Goal: Task Accomplishment & Management: Use online tool/utility

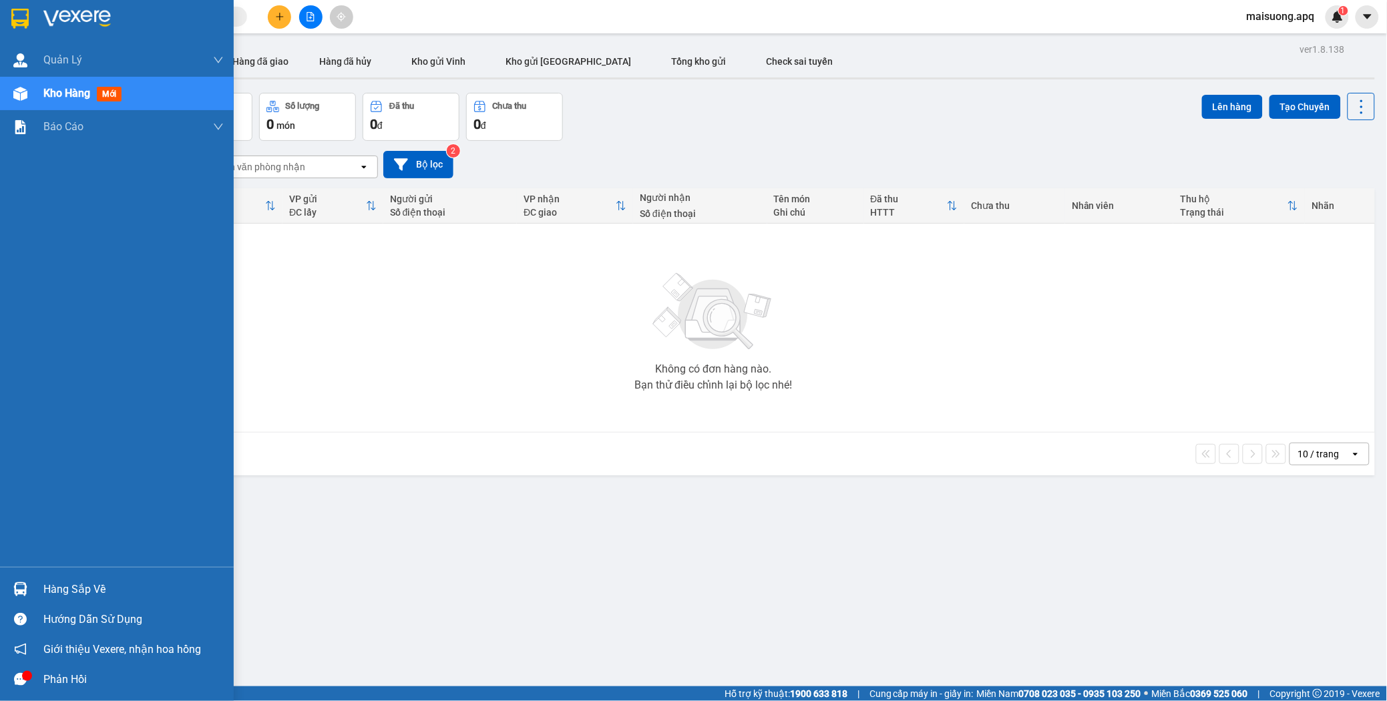
click at [61, 587] on div "Hàng sắp về" at bounding box center [133, 590] width 180 height 20
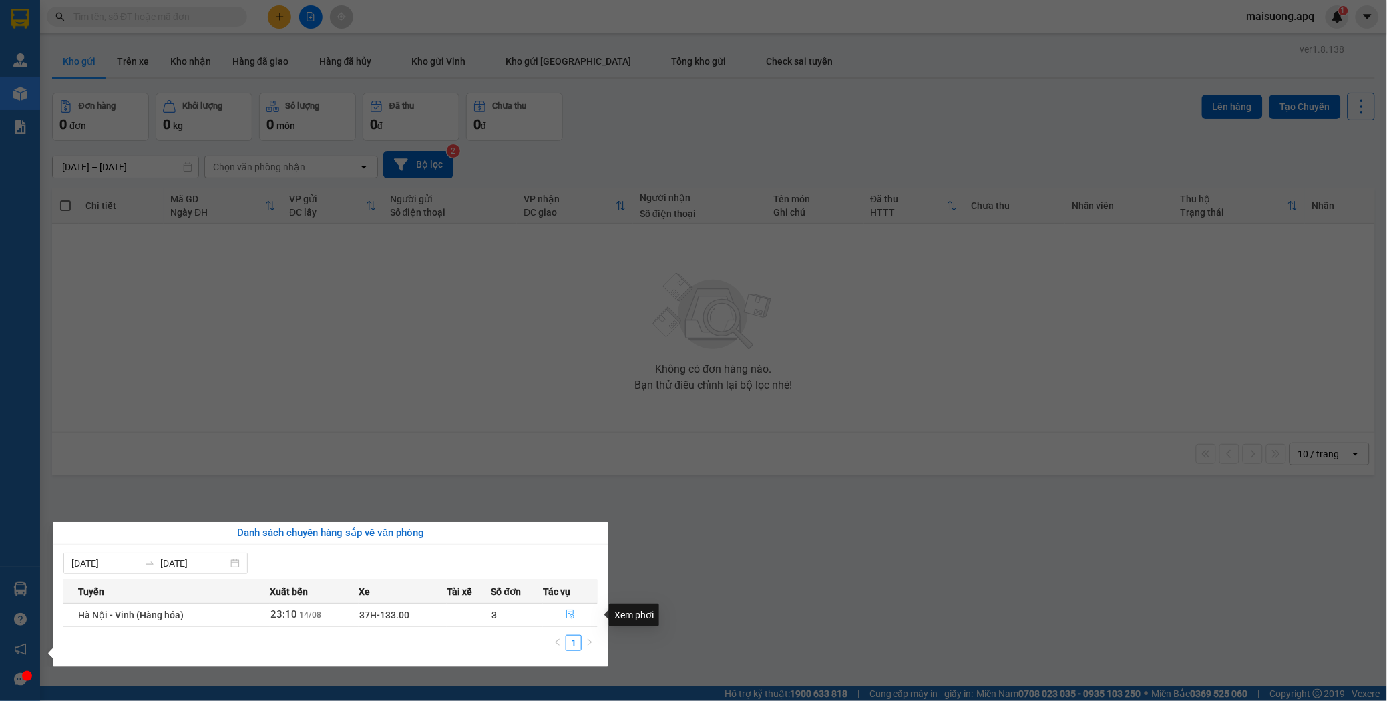
click at [572, 618] on icon "file-done" at bounding box center [570, 614] width 8 height 9
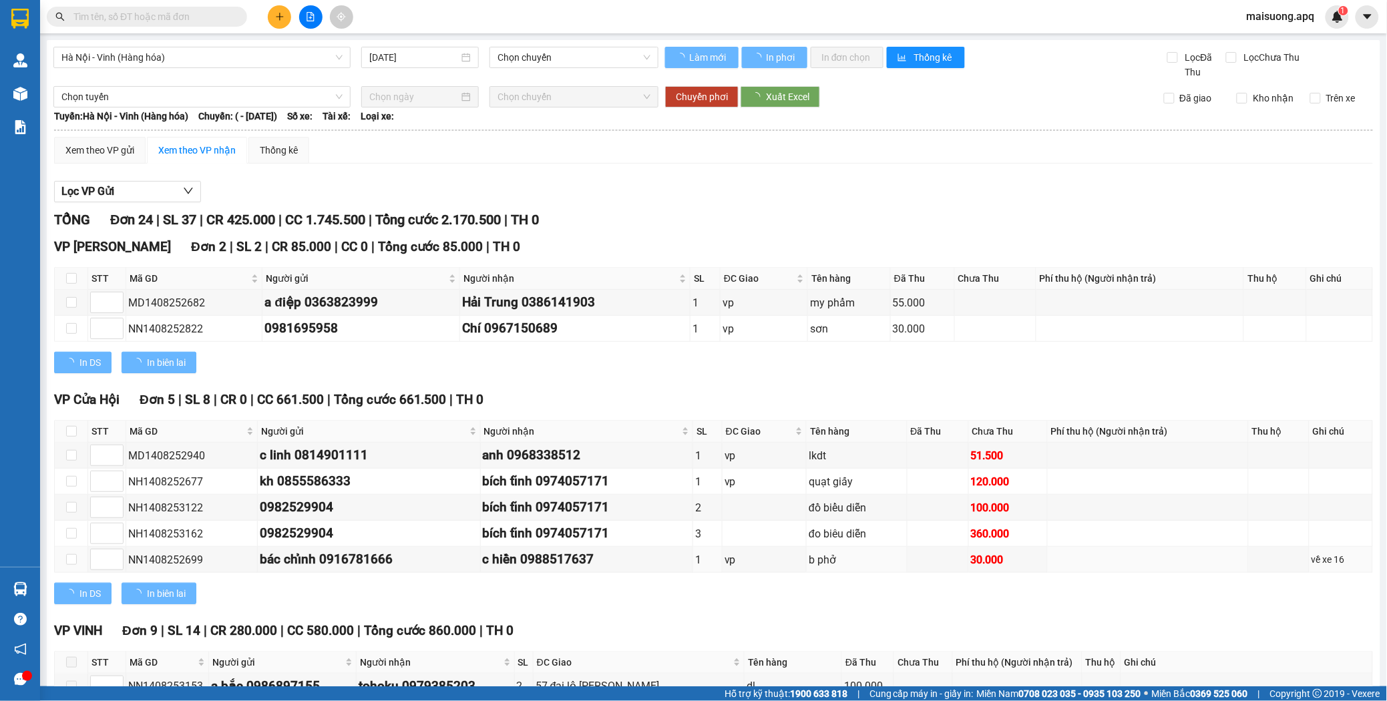
type input "[DATE]"
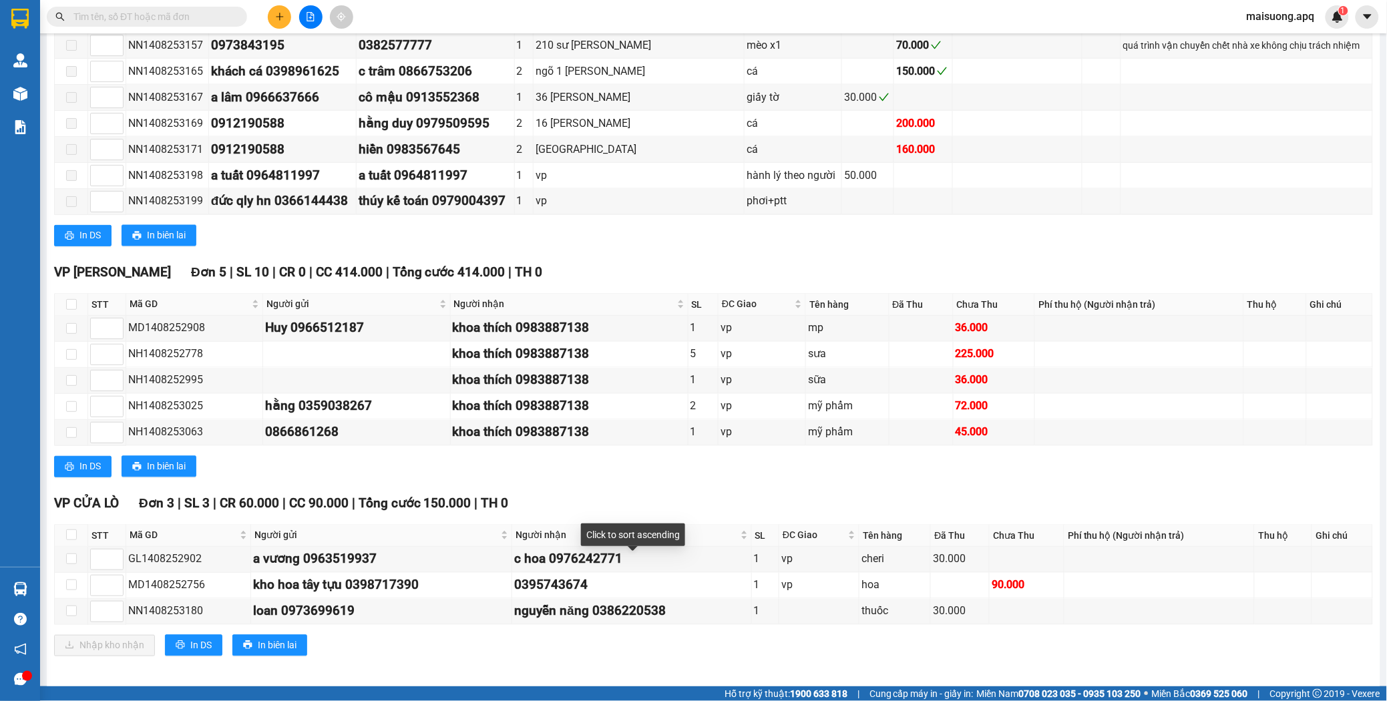
scroll to position [706, 0]
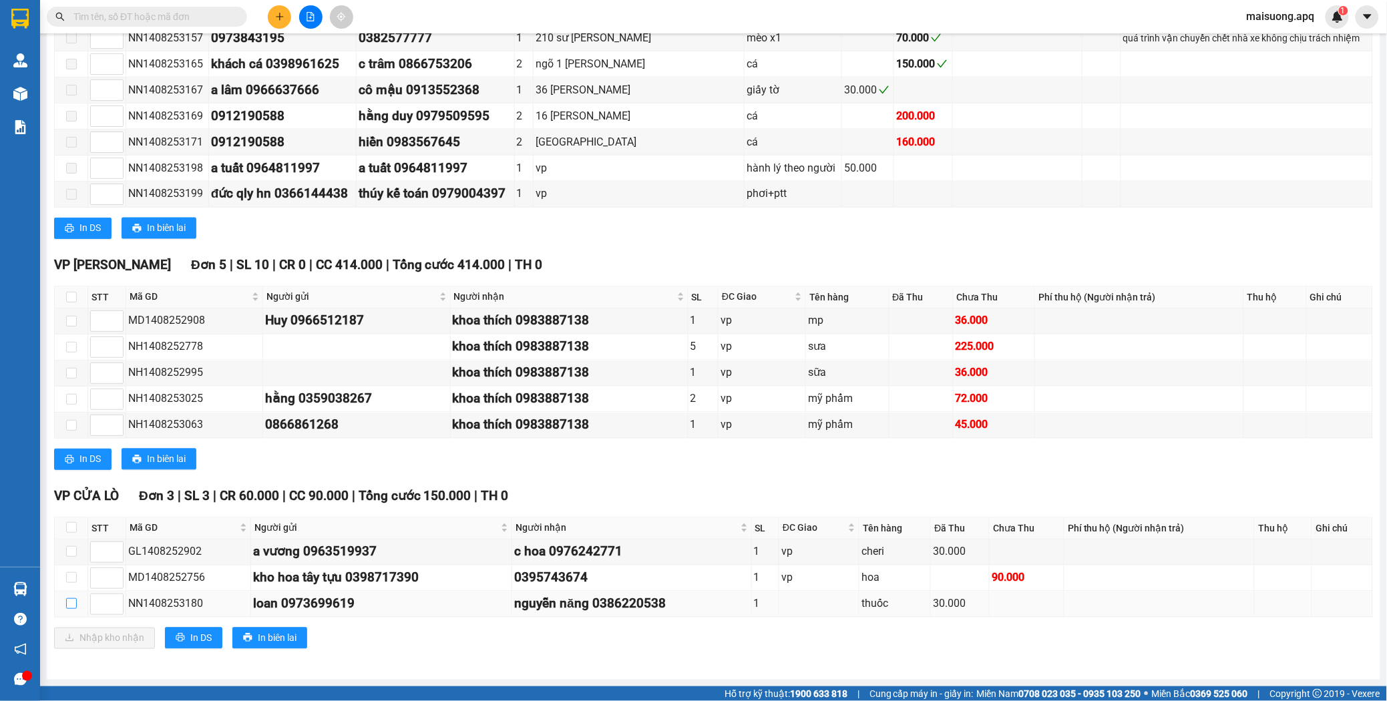
click at [74, 602] on input "checkbox" at bounding box center [71, 604] width 11 height 11
checkbox input "true"
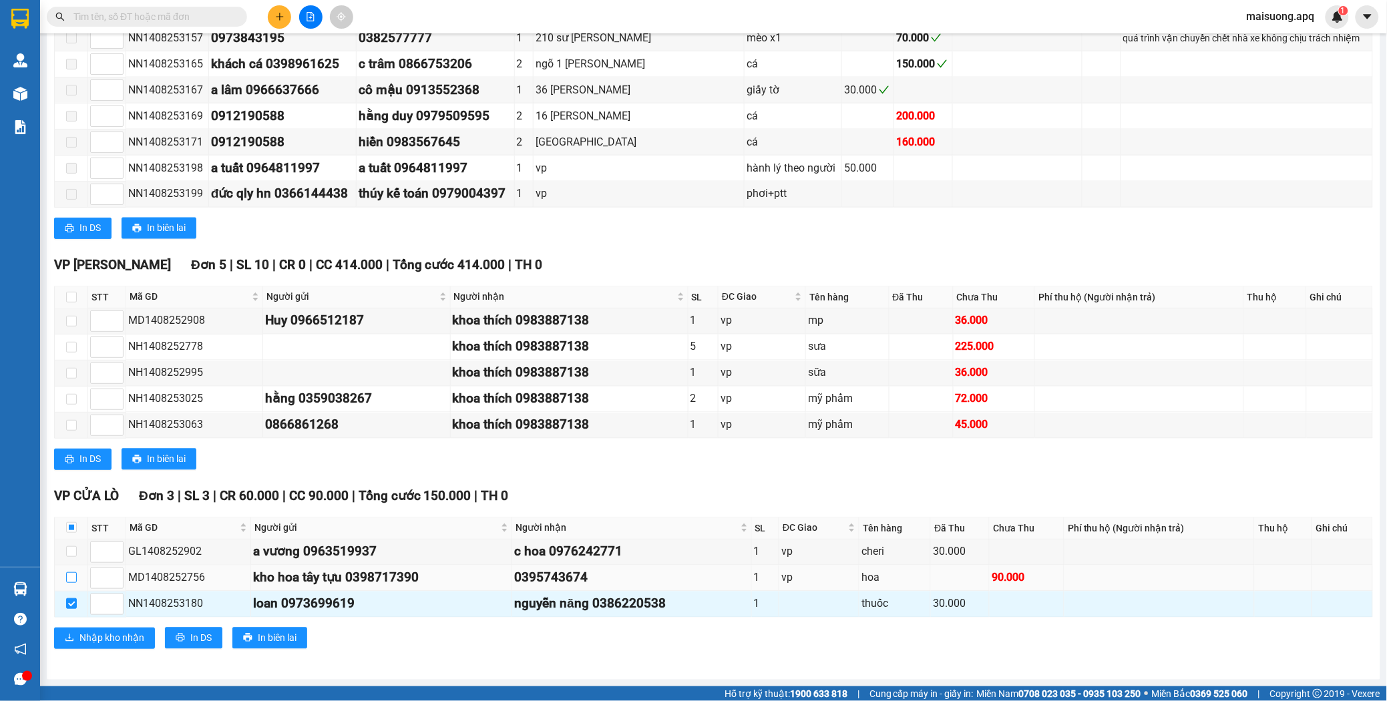
click at [71, 577] on input "checkbox" at bounding box center [71, 577] width 11 height 11
checkbox input "true"
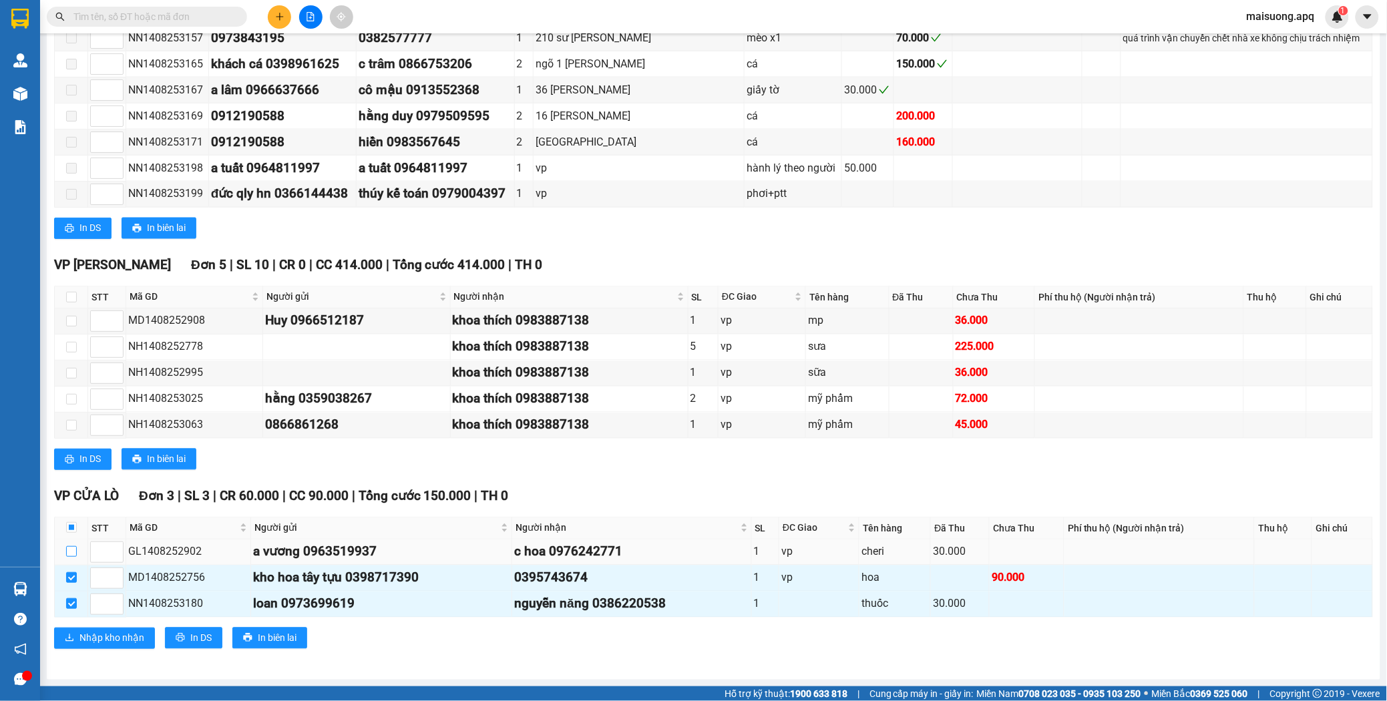
click at [72, 548] on input "checkbox" at bounding box center [71, 551] width 11 height 11
checkbox input "true"
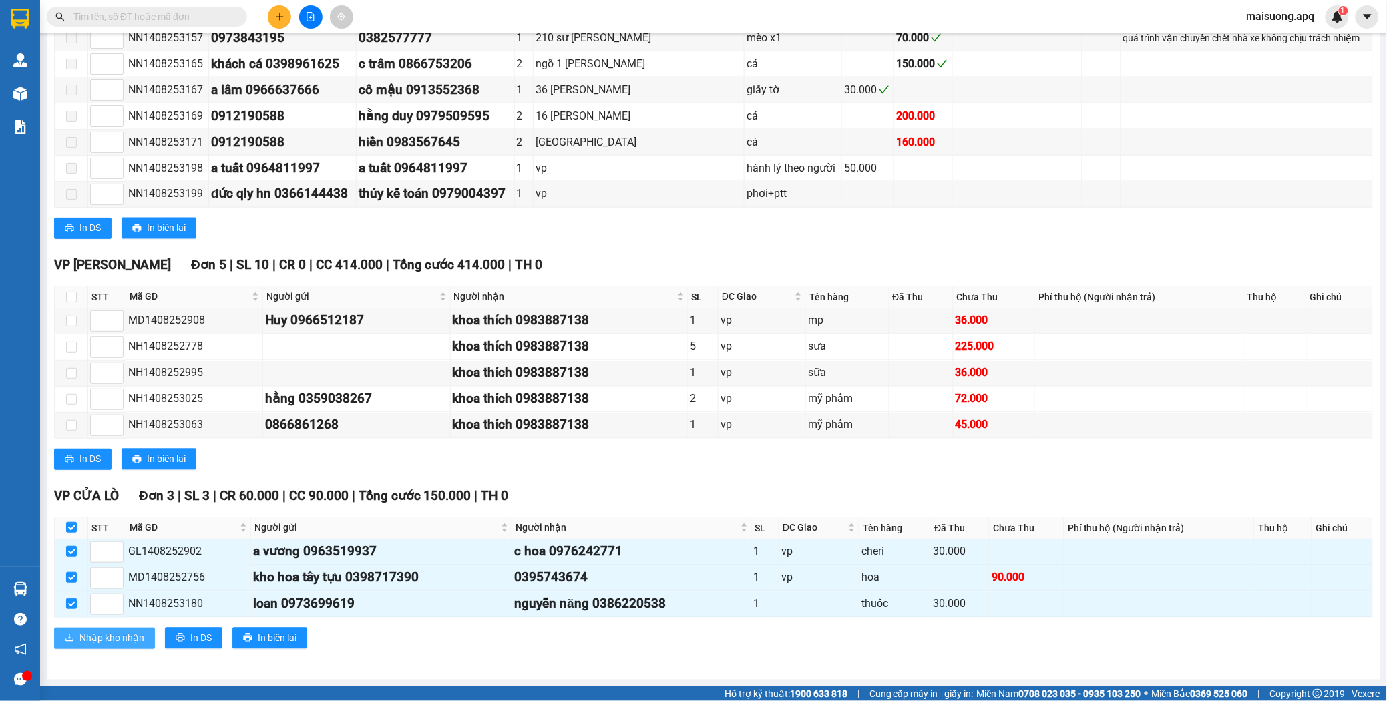
click at [109, 642] on span "Nhập kho nhận" at bounding box center [111, 638] width 65 height 15
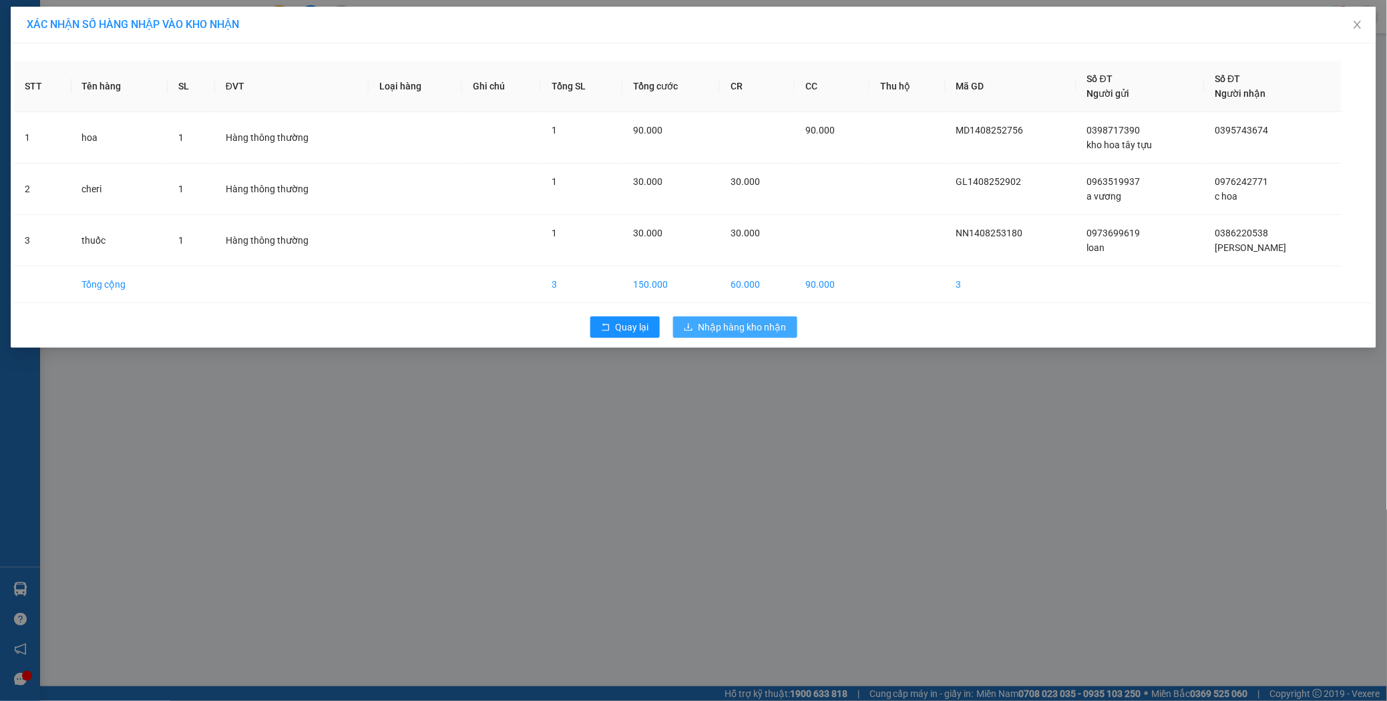
click at [729, 334] on span "Nhập hàng kho nhận" at bounding box center [743, 327] width 88 height 15
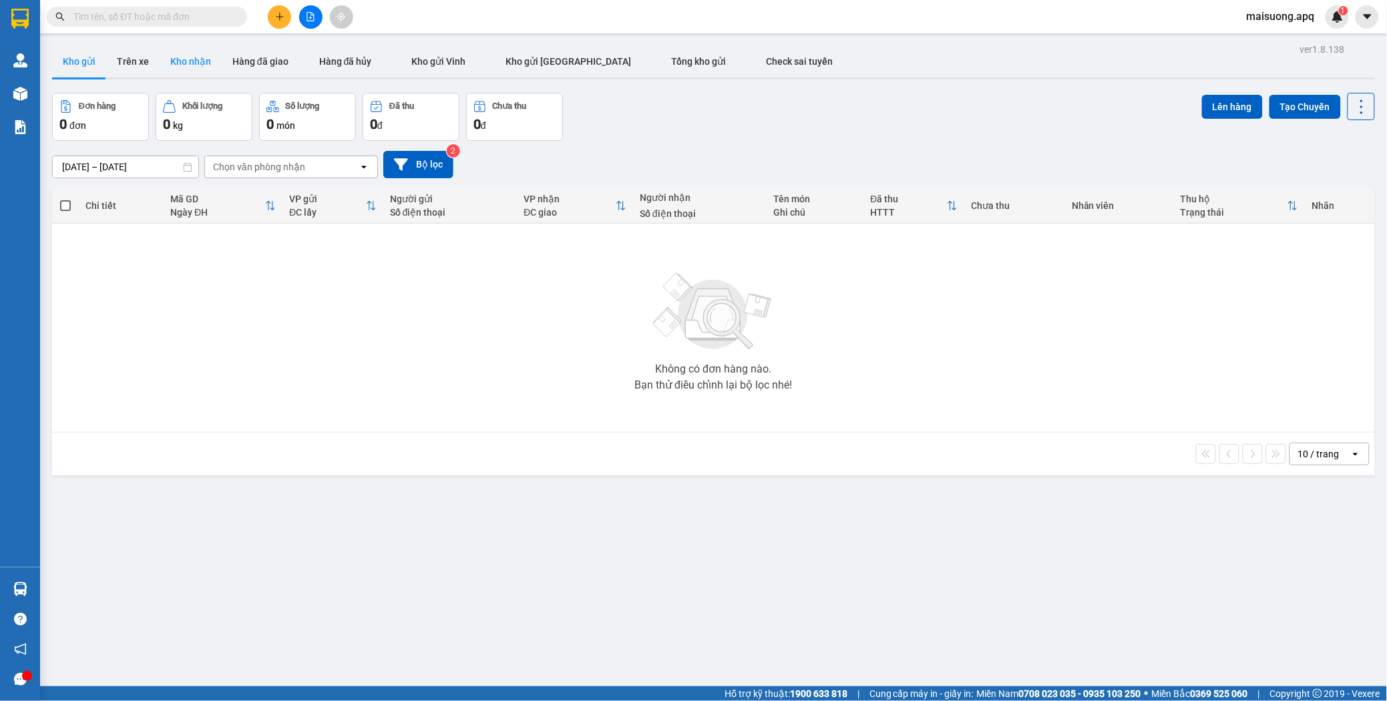
click at [191, 64] on button "Kho nhận" at bounding box center [191, 61] width 62 height 32
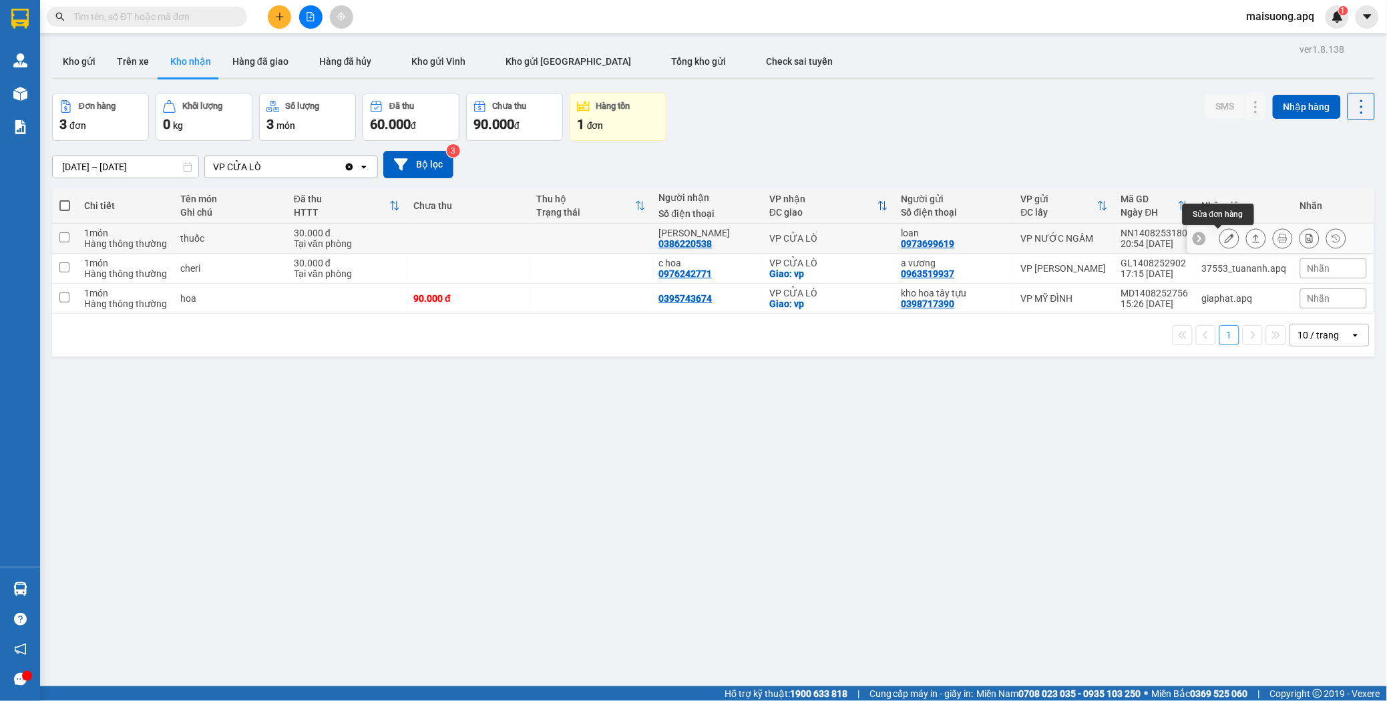
click at [1225, 242] on icon at bounding box center [1229, 238] width 9 height 9
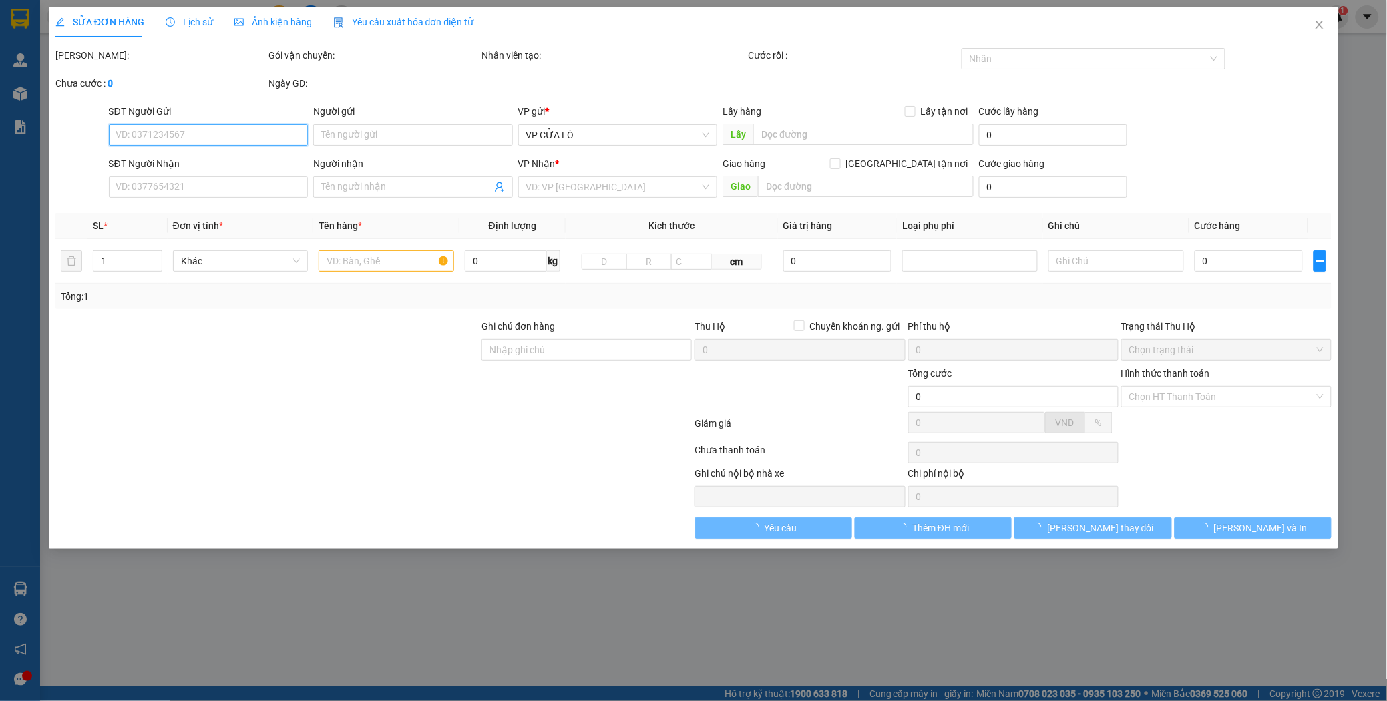
type input "0973699619"
type input "loan"
type input "0386220538"
type input "[PERSON_NAME]"
type input "30.000"
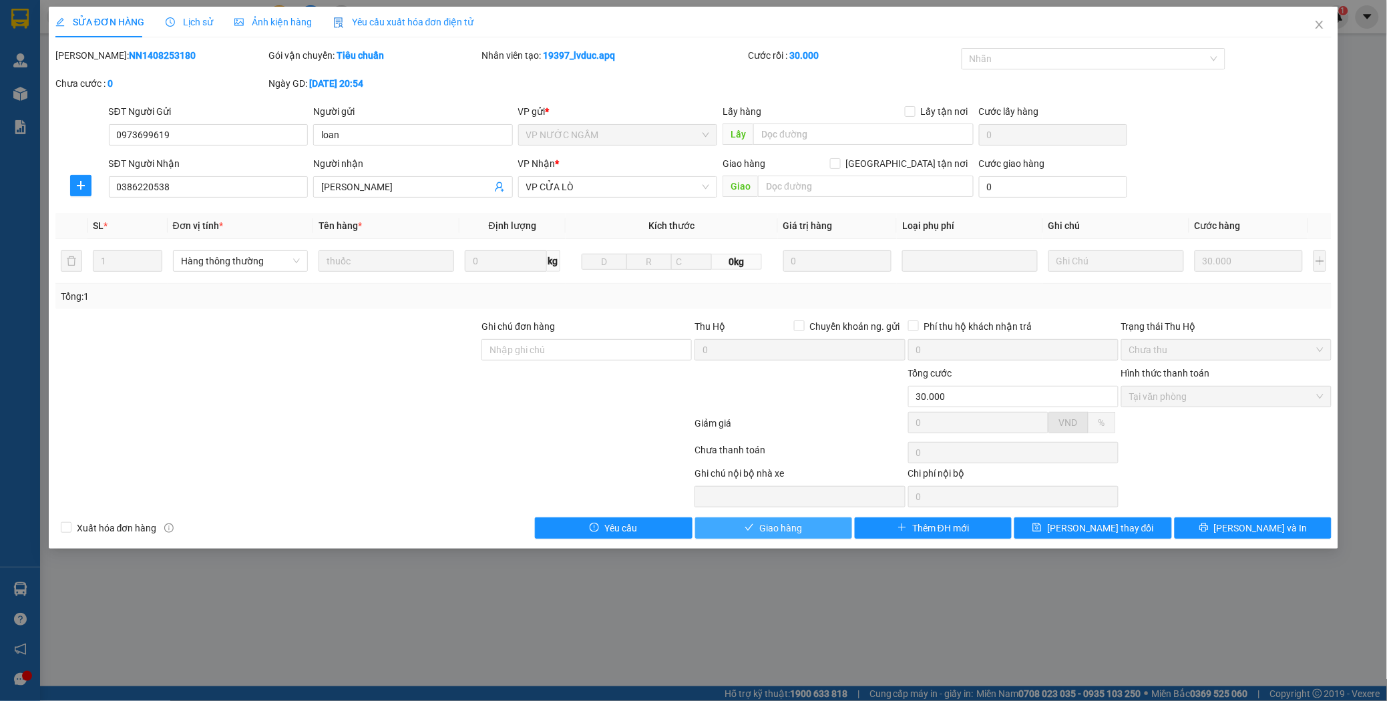
click at [798, 531] on span "Giao hàng" at bounding box center [781, 528] width 43 height 15
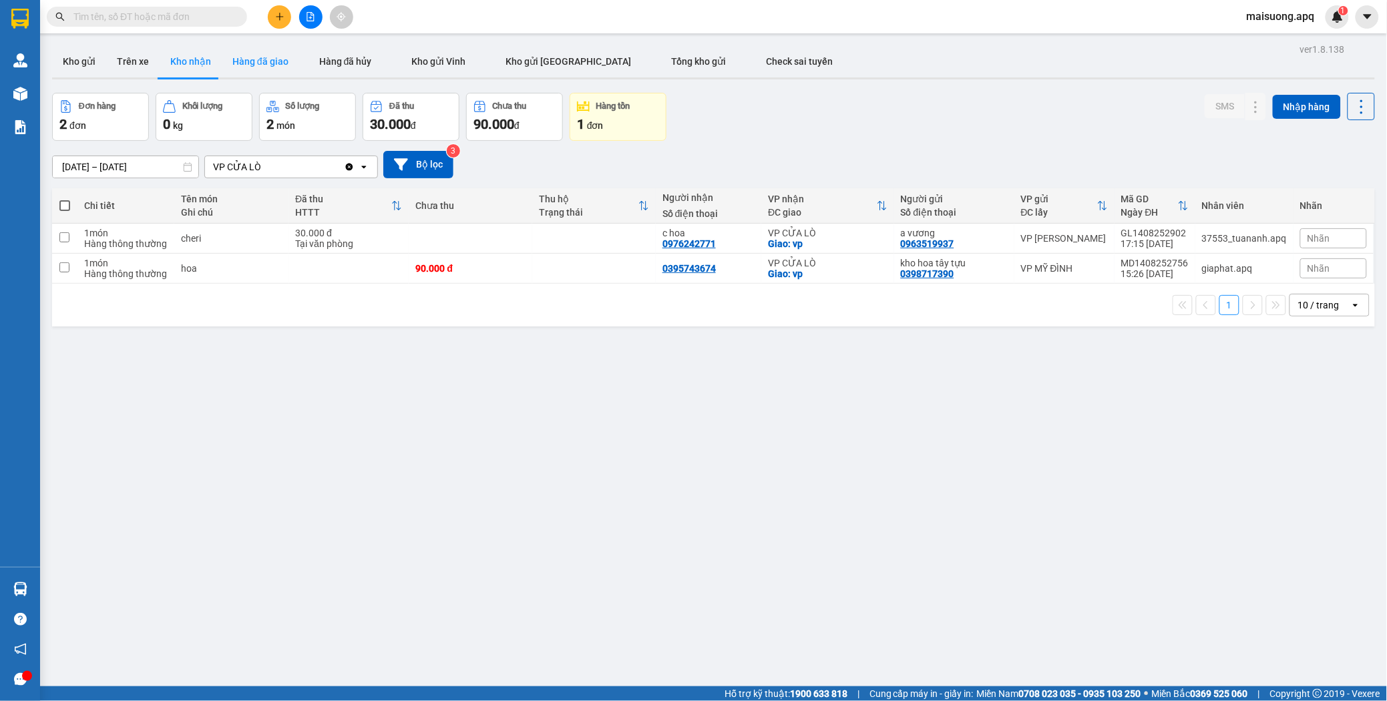
click at [263, 56] on button "Hàng đã giao" at bounding box center [260, 61] width 77 height 32
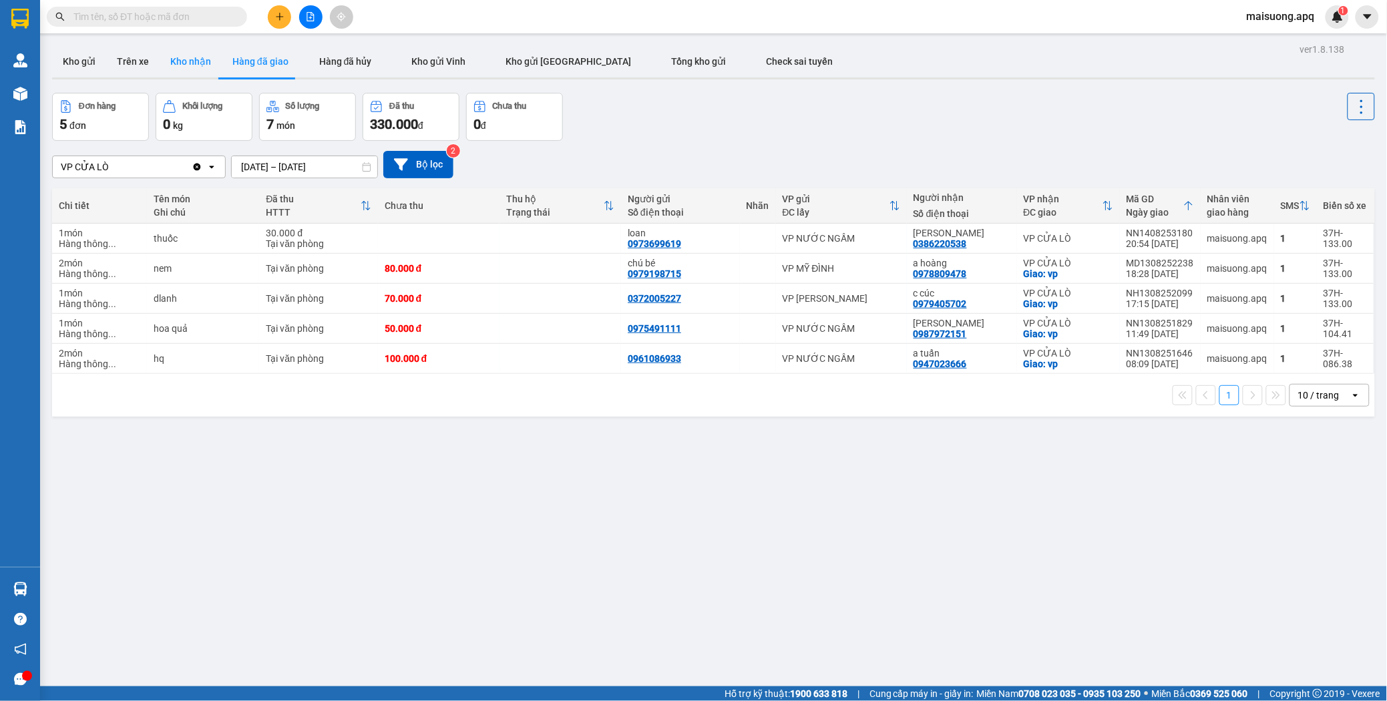
click at [181, 54] on button "Kho nhận" at bounding box center [191, 61] width 62 height 32
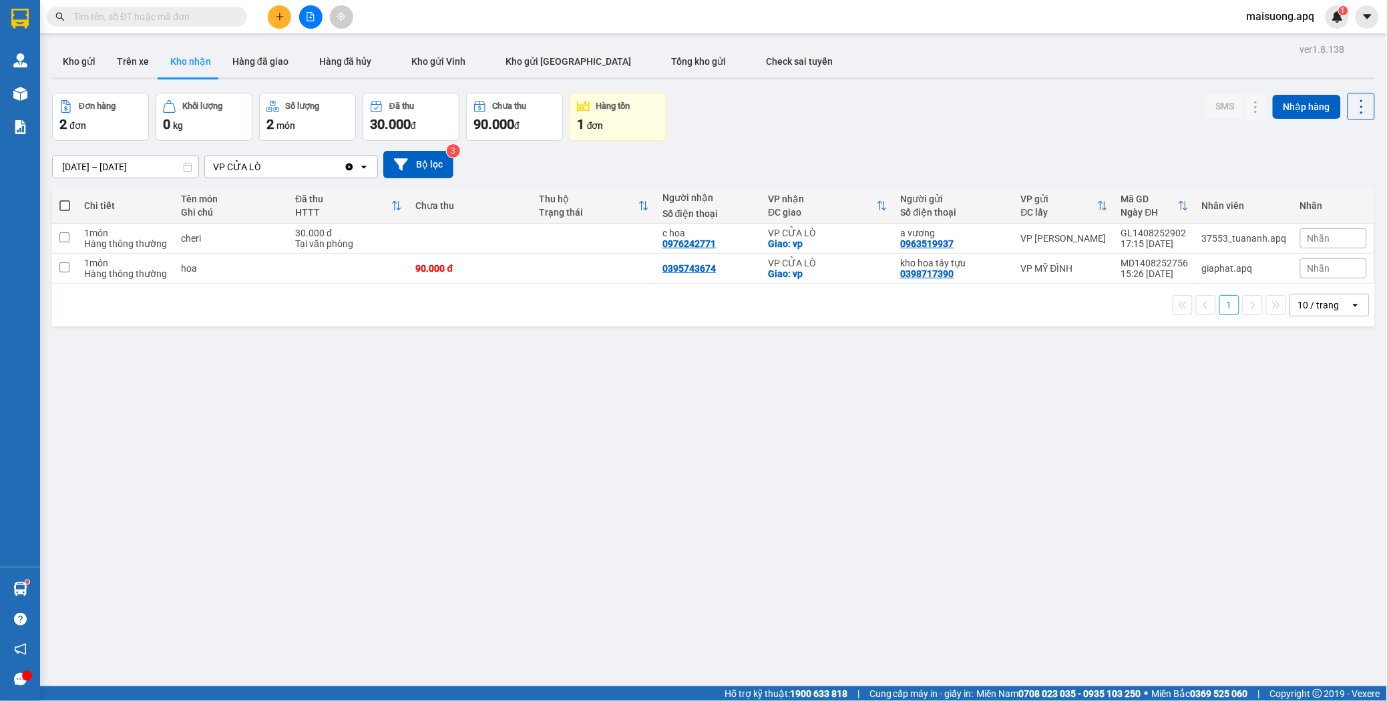
drag, startPoint x: 1024, startPoint y: 124, endPoint x: 1005, endPoint y: 132, distance: 21.0
click at [1009, 132] on div "Đơn hàng 2 đơn Khối lượng 0 kg Số lượng 2 món Đã thu 30.000 đ Chưa thu 90.000 đ…" at bounding box center [713, 117] width 1323 height 48
